Goal: Task Accomplishment & Management: Use online tool/utility

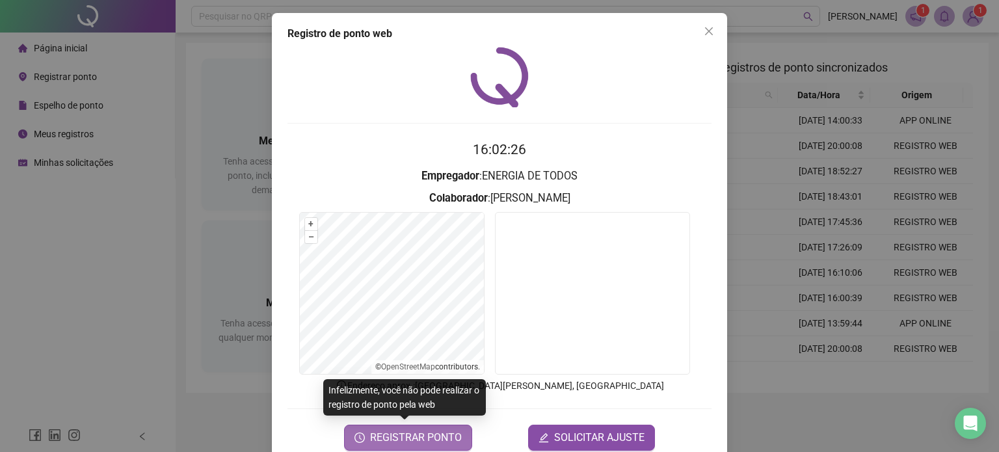
click at [435, 437] on span "REGISTRAR PONTO" at bounding box center [416, 438] width 92 height 16
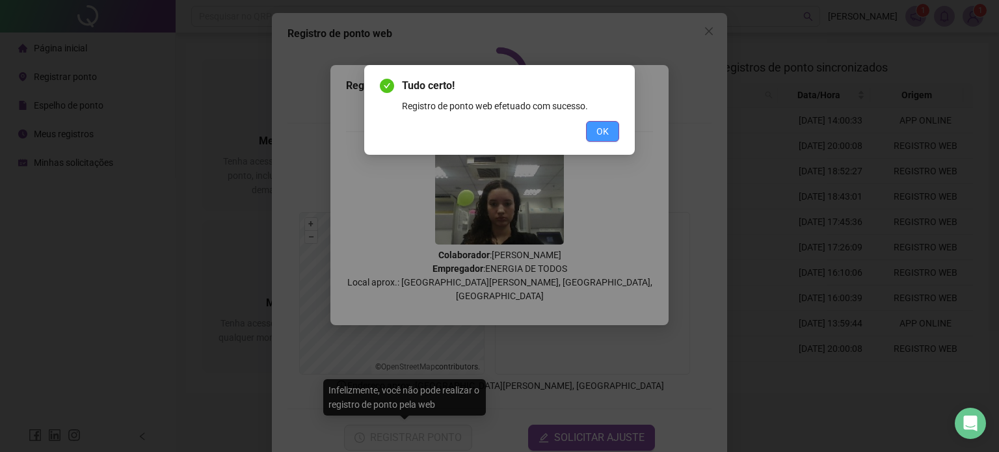
click at [596, 136] on span "OK" at bounding box center [602, 131] width 12 height 14
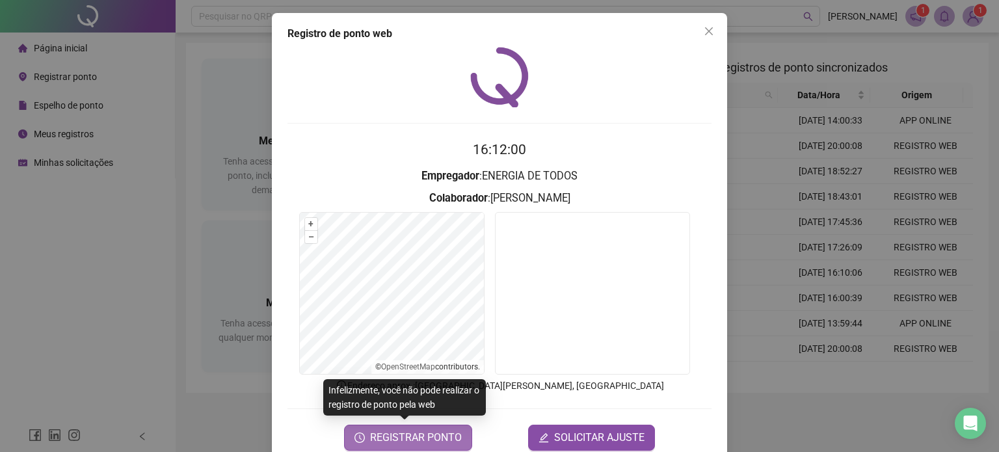
click at [380, 430] on span "REGISTRAR PONTO" at bounding box center [416, 438] width 92 height 16
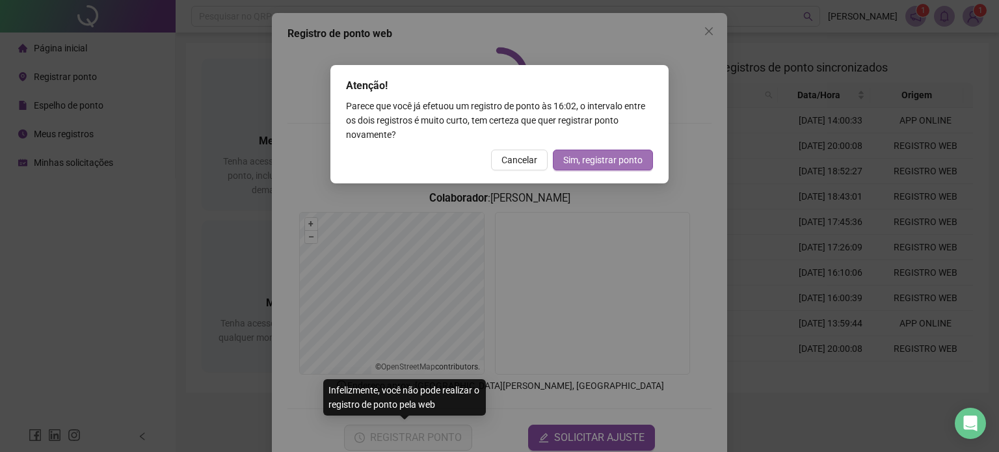
click at [589, 162] on span "Sim, registrar ponto" at bounding box center [602, 160] width 79 height 14
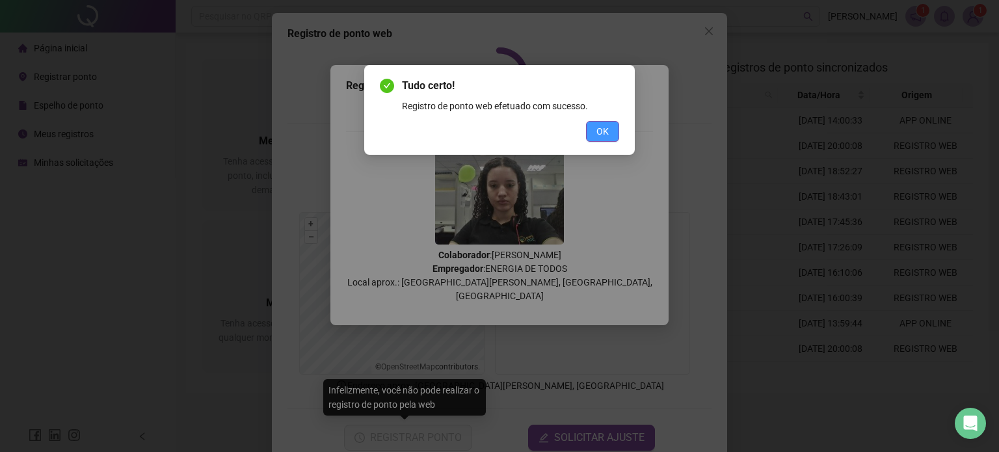
click at [604, 129] on span "OK" at bounding box center [602, 131] width 12 height 14
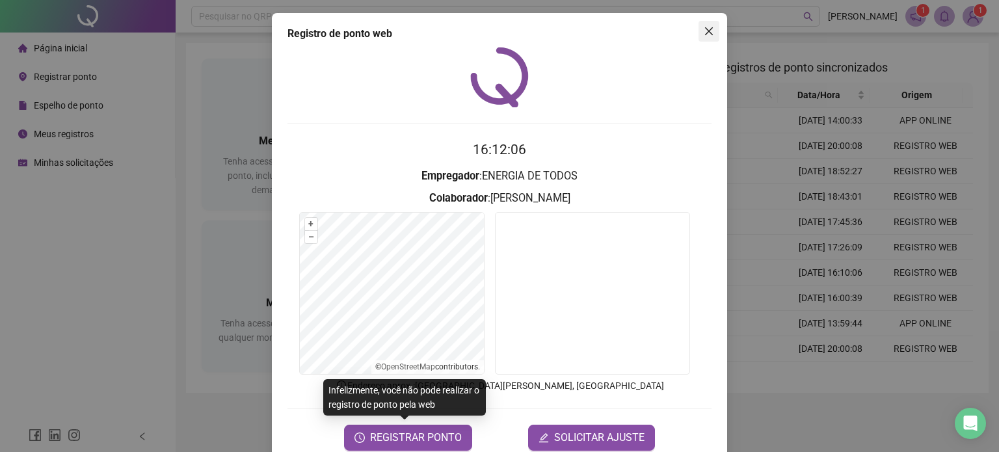
click at [704, 31] on icon "close" at bounding box center [709, 31] width 10 height 10
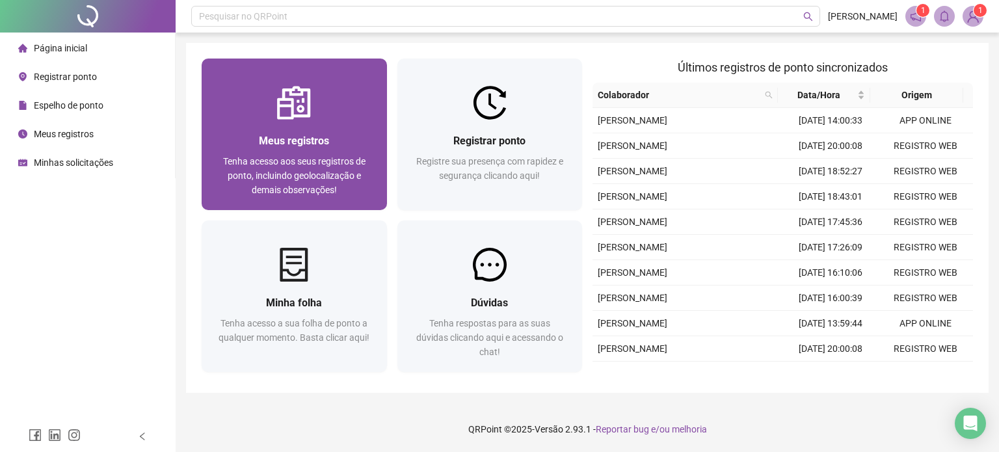
click at [271, 135] on span "Meus registros" at bounding box center [294, 141] width 70 height 12
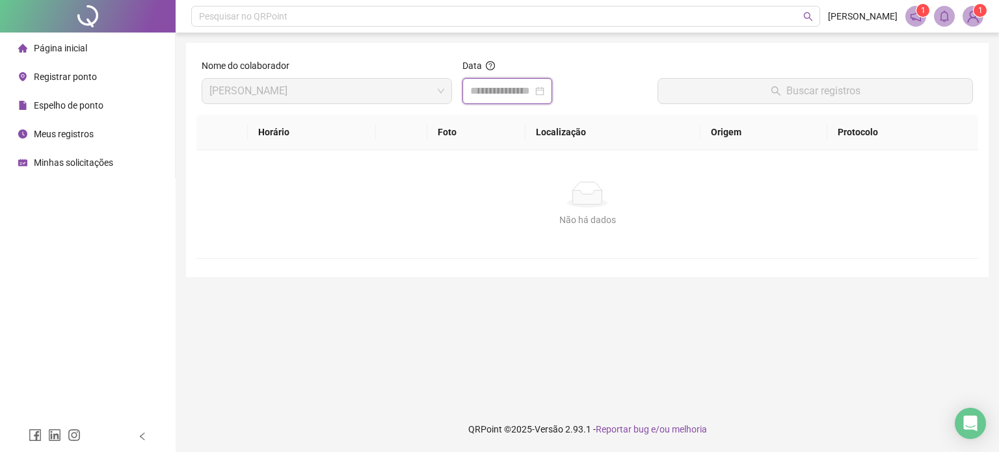
click at [488, 87] on input at bounding box center [501, 91] width 62 height 16
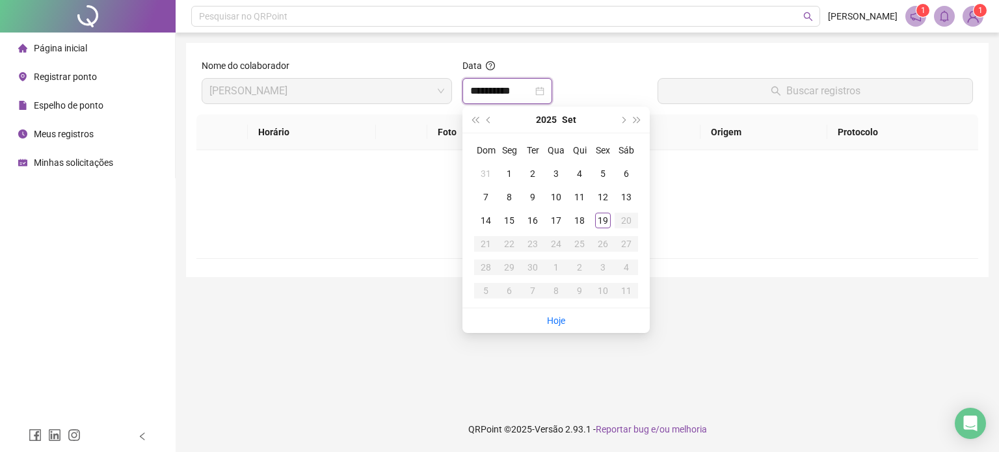
type input "**********"
click at [556, 327] on li "Hoje" at bounding box center [556, 320] width 18 height 25
click at [555, 321] on link "Hoje" at bounding box center [556, 320] width 18 height 10
type input "**********"
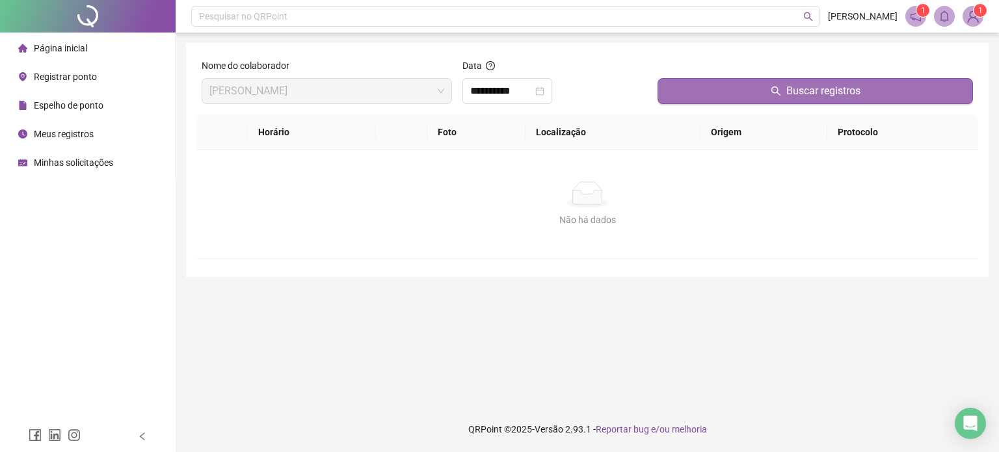
click at [692, 90] on button "Buscar registros" at bounding box center [815, 91] width 315 height 26
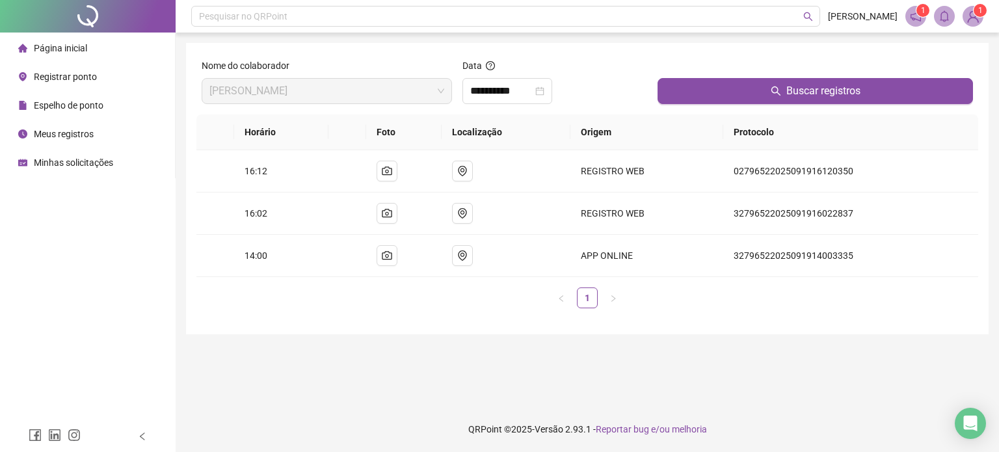
click at [68, 49] on span "Página inicial" at bounding box center [60, 48] width 53 height 10
